Goal: Use online tool/utility

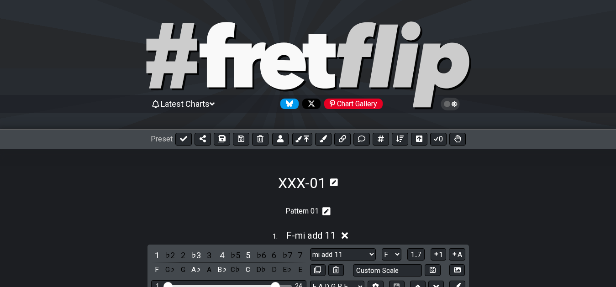
select select "F"
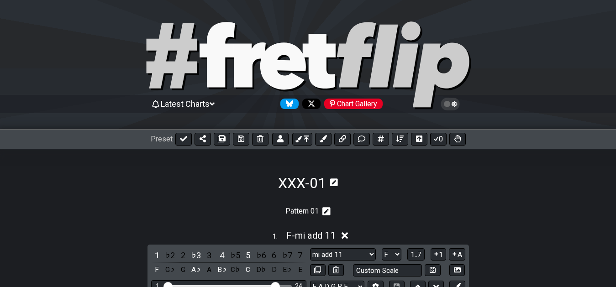
select select "F"
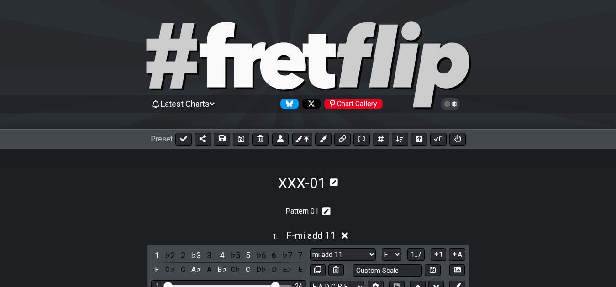
select select "F"
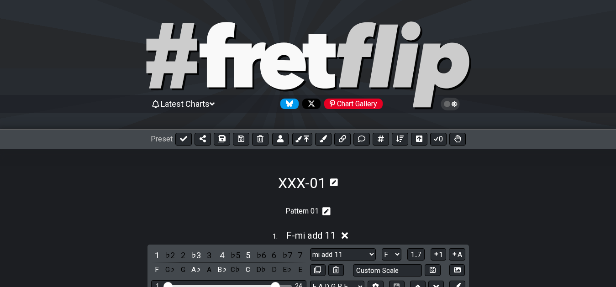
select select "A"
select select "F"
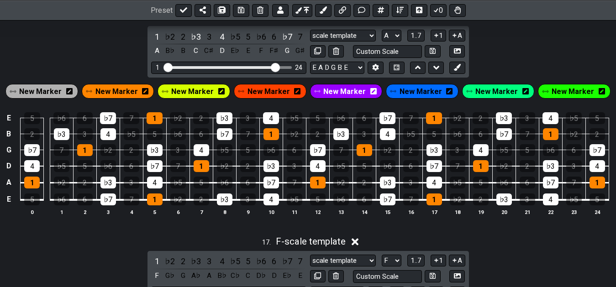
scroll to position [3639, 0]
